Goal: Information Seeking & Learning: Learn about a topic

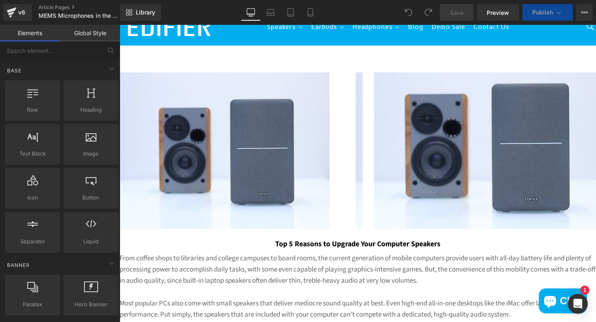
scroll to position [23, 0]
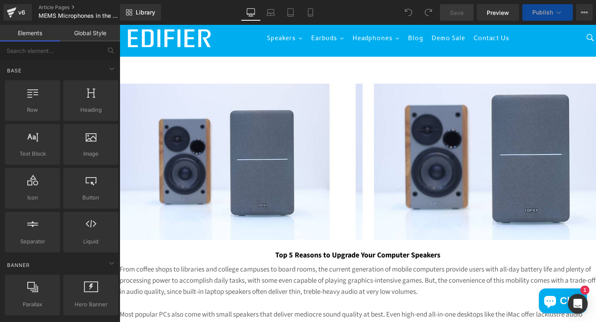
click at [280, 172] on img at bounding box center [358, 162] width 477 height 157
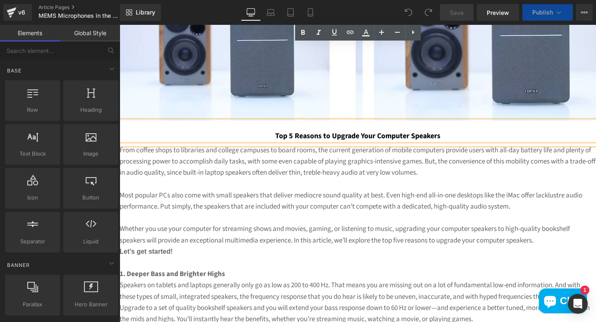
scroll to position [140, 0]
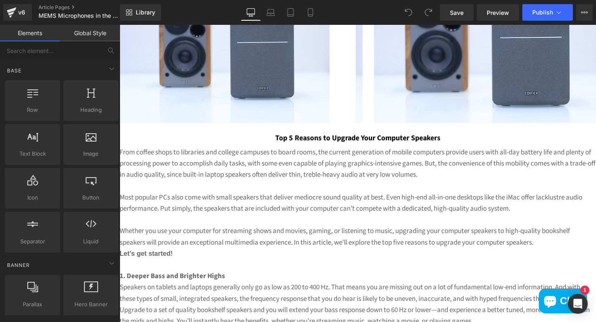
click at [184, 163] on div "From coffee shops to libraries and college campuses to board rooms, the current…" at bounding box center [358, 271] width 477 height 248
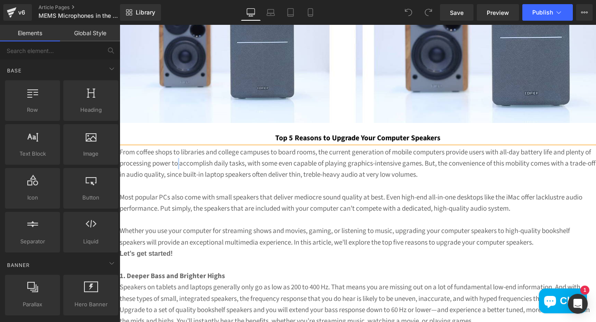
click at [184, 163] on div "From coffee shops to libraries and college campuses to board rooms, the current…" at bounding box center [358, 271] width 477 height 248
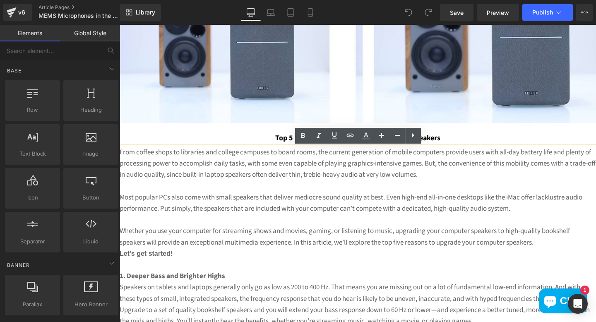
click at [231, 224] on p at bounding box center [358, 220] width 477 height 11
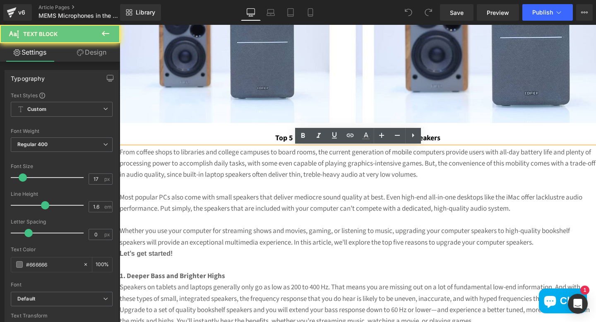
click at [231, 224] on p at bounding box center [358, 220] width 477 height 11
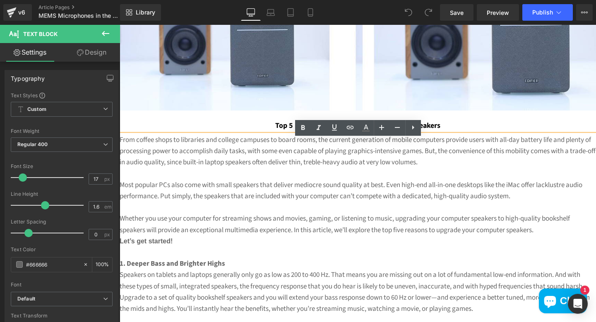
scroll to position [148, 0]
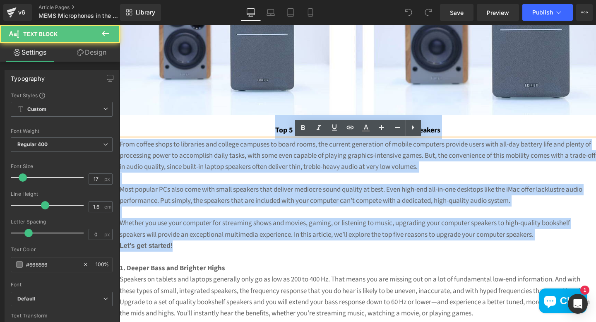
drag, startPoint x: 210, startPoint y: 248, endPoint x: 107, endPoint y: 124, distance: 160.6
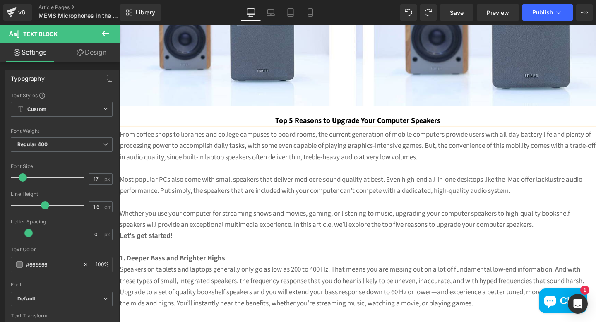
scroll to position [342, 0]
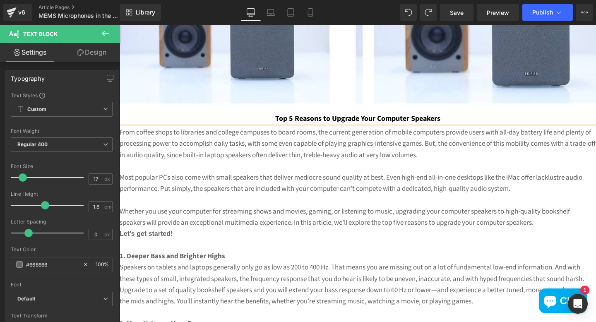
click at [247, 171] on p at bounding box center [358, 166] width 477 height 11
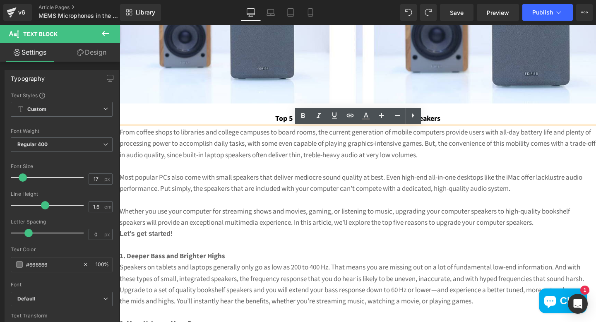
click at [290, 118] on undefined "Top 5 Reasons to Upgrade Your Computer Speakers" at bounding box center [357, 118] width 165 height 10
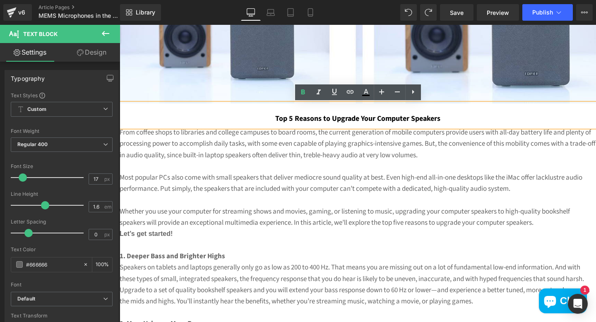
click at [269, 117] on h1 "Top 5 Reasons to Upgrade Your Computer Speakers" at bounding box center [358, 116] width 477 height 24
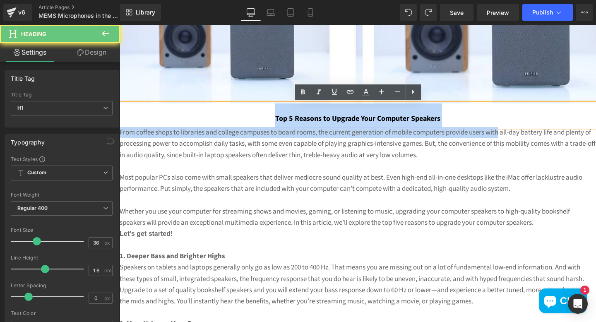
drag, startPoint x: 269, startPoint y: 117, endPoint x: 501, endPoint y: 125, distance: 231.6
click at [501, 127] on div "Top 5 Reasons to Upgrade Your Computer Speakers Heading From coffee shops to li…" at bounding box center [358, 278] width 477 height 662
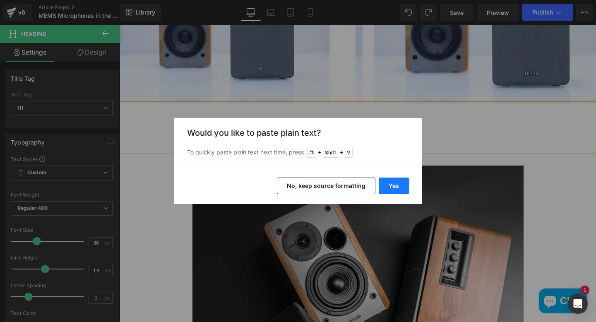
click at [393, 188] on button "Yes" at bounding box center [394, 186] width 30 height 17
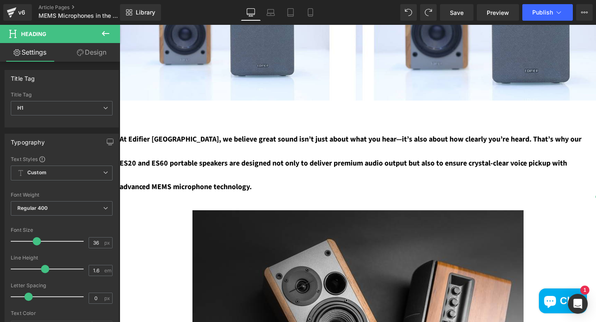
scroll to position [344, 0]
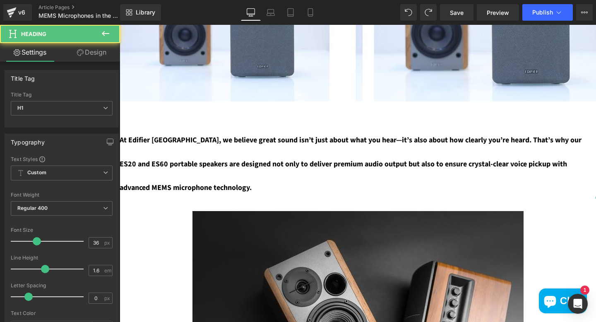
click at [398, 161] on font "At Edifier [GEOGRAPHIC_DATA], we believe great sound isn’t just about what you …" at bounding box center [351, 164] width 462 height 58
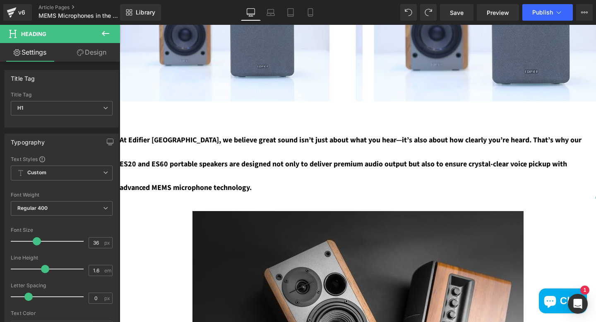
click at [102, 33] on icon at bounding box center [105, 33] width 7 height 5
